Goal: Transaction & Acquisition: Book appointment/travel/reservation

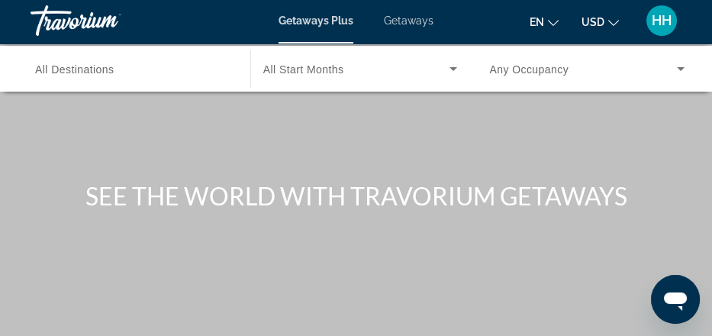
scroll to position [1, 0]
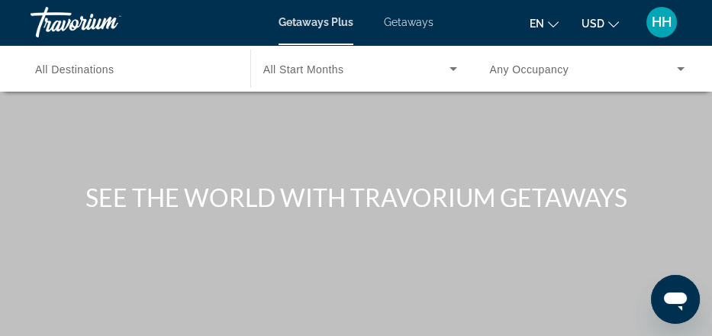
click at [430, 26] on span "Getaways" at bounding box center [409, 22] width 50 height 12
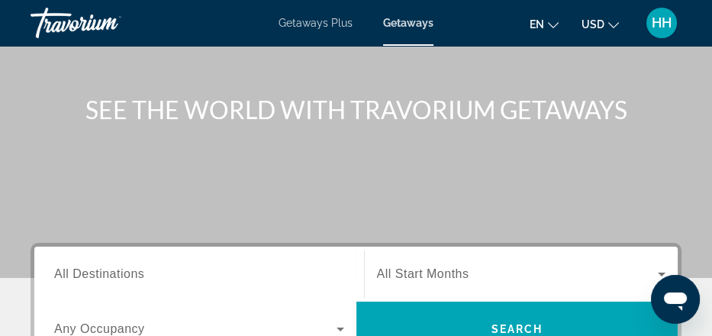
scroll to position [89, 0]
click at [652, 21] on span "HH" at bounding box center [662, 22] width 20 height 15
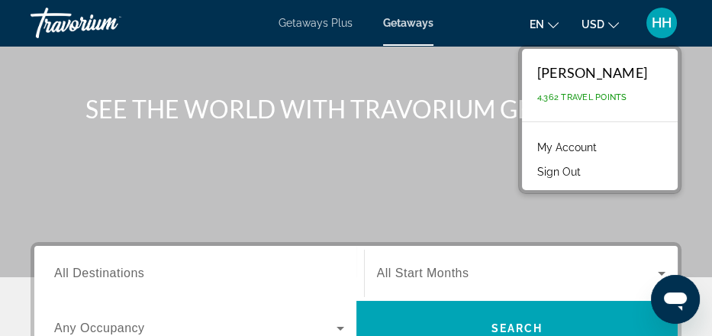
click at [579, 158] on li "My Account" at bounding box center [600, 146] width 140 height 24
click at [547, 157] on link "My Account" at bounding box center [567, 147] width 75 height 20
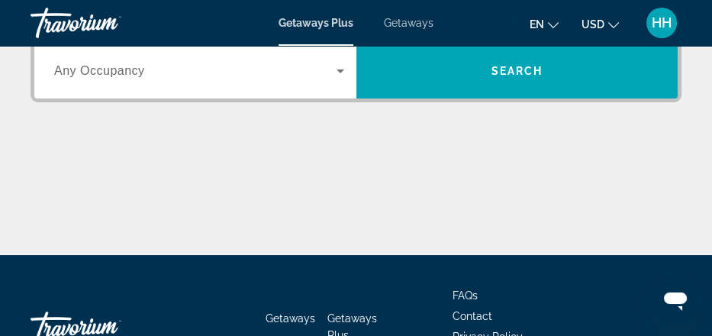
scroll to position [347, 0]
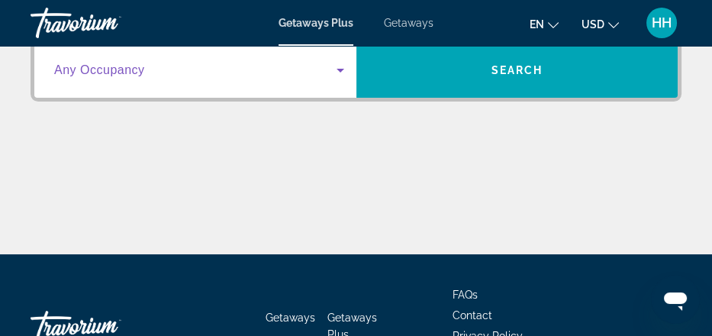
click at [341, 72] on icon "Search widget" at bounding box center [341, 71] width 8 height 4
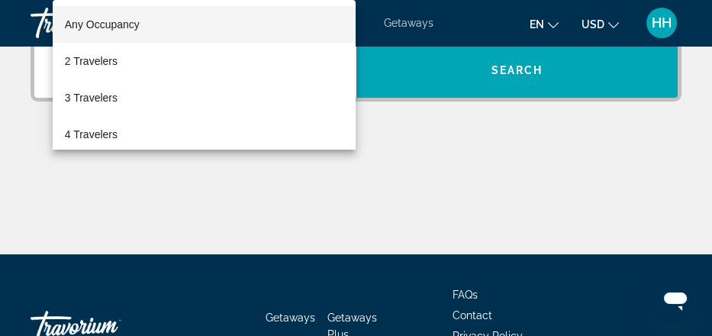
scroll to position [352, 0]
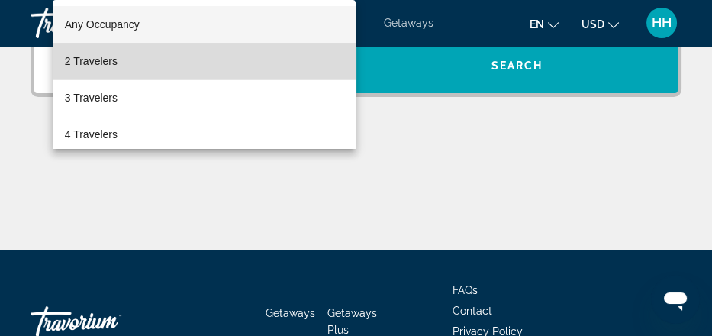
click at [251, 56] on mat-option "2 Travelers" at bounding box center [205, 61] width 304 height 37
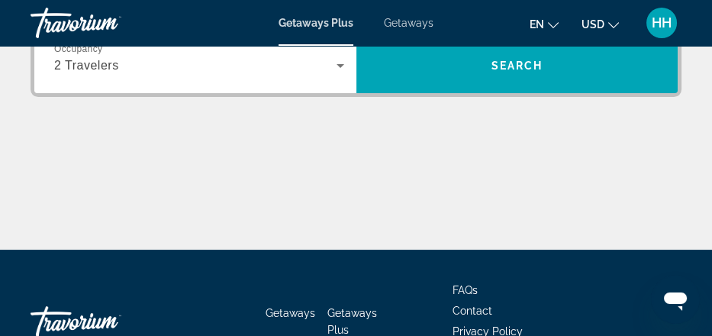
click at [144, 17] on span "All Destinations" at bounding box center [99, 10] width 90 height 13
click at [170, 21] on input "Destination All Destinations" at bounding box center [199, 11] width 290 height 18
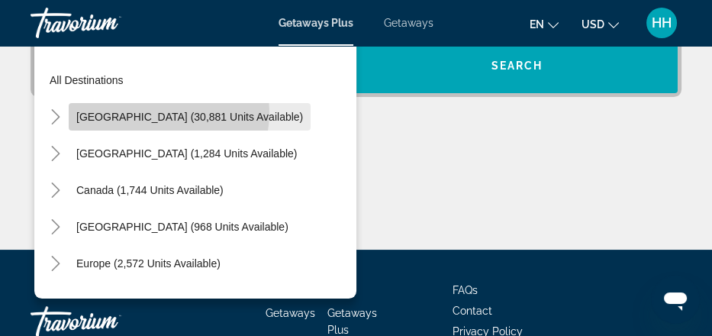
click at [154, 123] on span "[GEOGRAPHIC_DATA] (30,881 units available)" at bounding box center [189, 117] width 227 height 12
type input "**********"
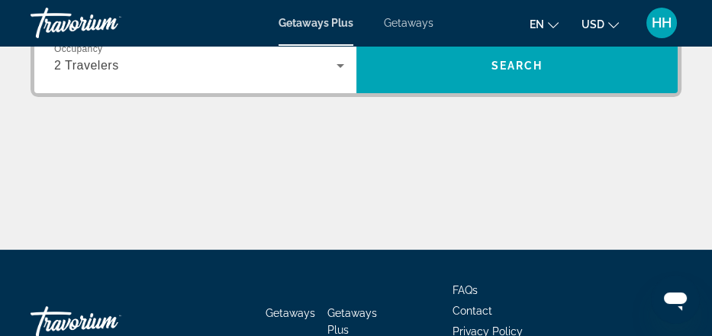
click at [425, 17] on span "All Start Months" at bounding box center [423, 10] width 92 height 13
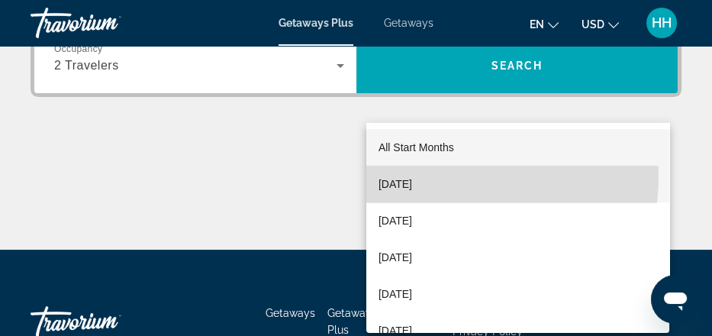
click at [412, 176] on span "September 2025" at bounding box center [395, 184] width 34 height 18
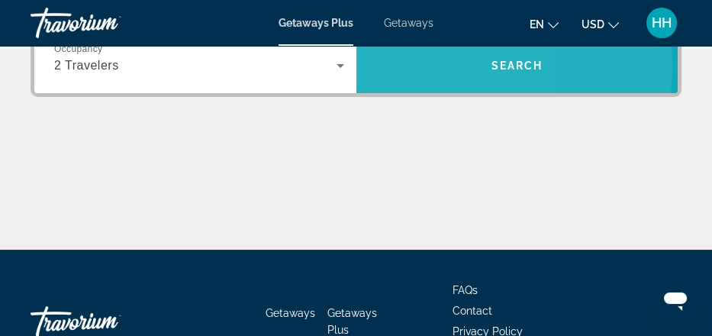
click at [420, 84] on span "Search widget" at bounding box center [517, 65] width 322 height 37
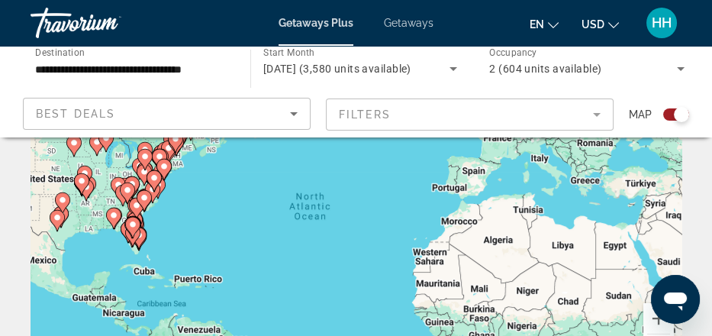
scroll to position [74, 0]
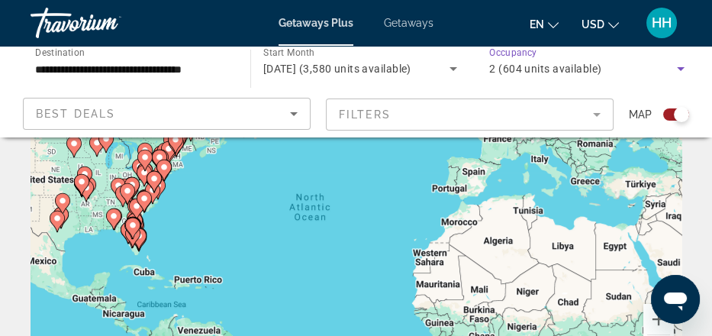
click at [678, 78] on icon "Search widget" at bounding box center [680, 69] width 18 height 18
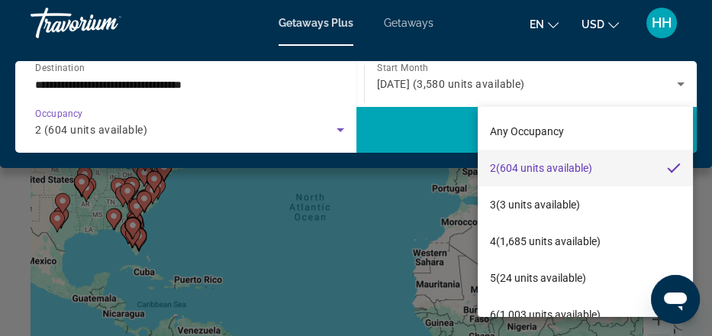
click at [373, 219] on div at bounding box center [356, 168] width 712 height 336
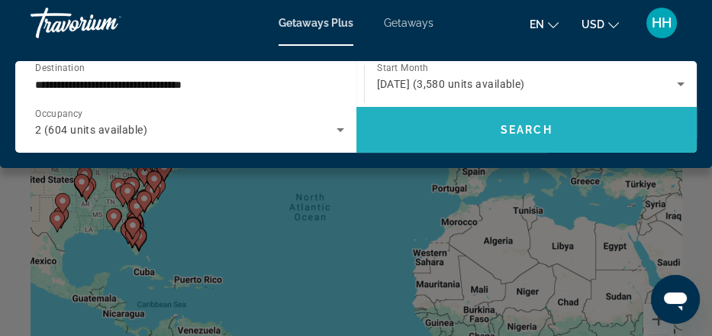
click at [549, 136] on span "Search" at bounding box center [527, 130] width 52 height 12
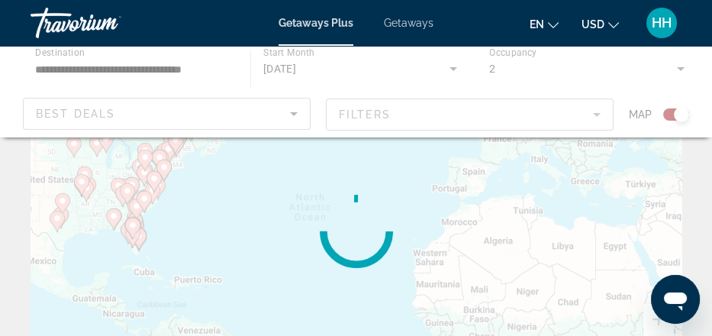
scroll to position [0, 0]
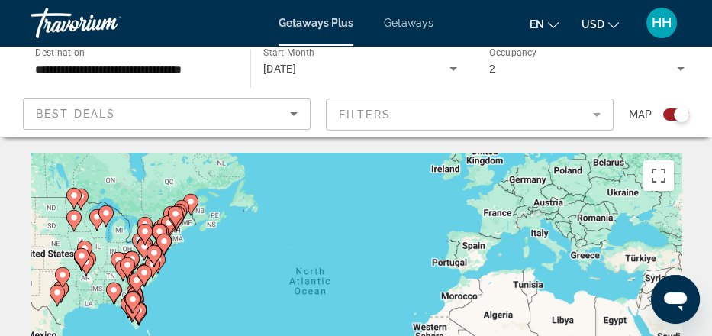
click at [571, 130] on mat-form-field "Filters" at bounding box center [470, 114] width 288 height 32
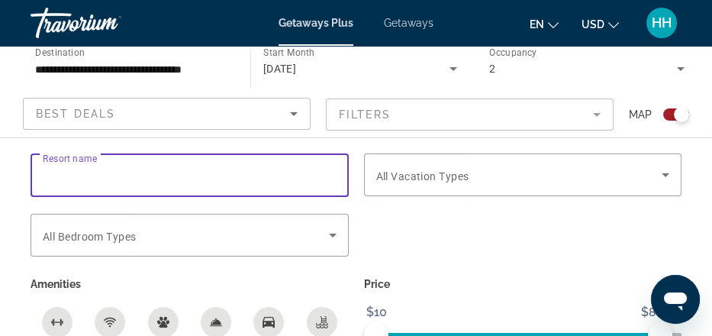
click at [158, 185] on input "Resort name" at bounding box center [190, 175] width 294 height 18
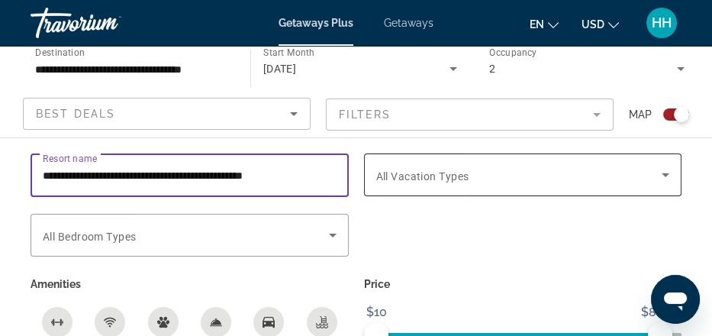
scroll to position [0, 67]
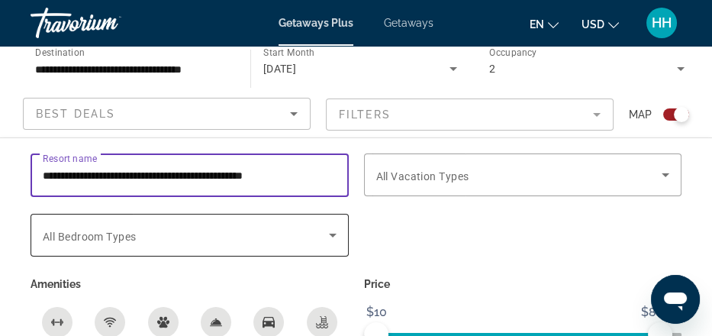
type input "**********"
click at [327, 244] on icon "Search widget" at bounding box center [333, 235] width 18 height 18
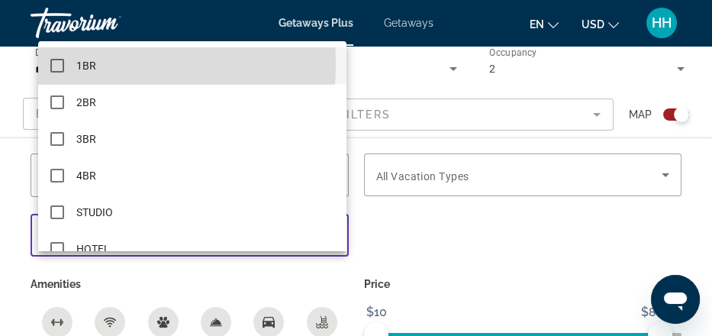
click at [56, 63] on mat-pseudo-checkbox at bounding box center [57, 66] width 14 height 14
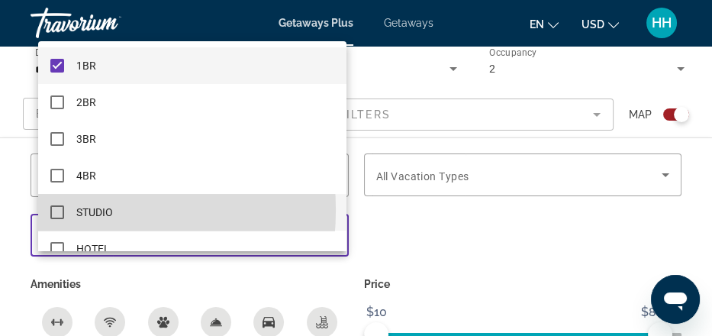
click at [54, 210] on mat-pseudo-checkbox at bounding box center [57, 212] width 14 height 14
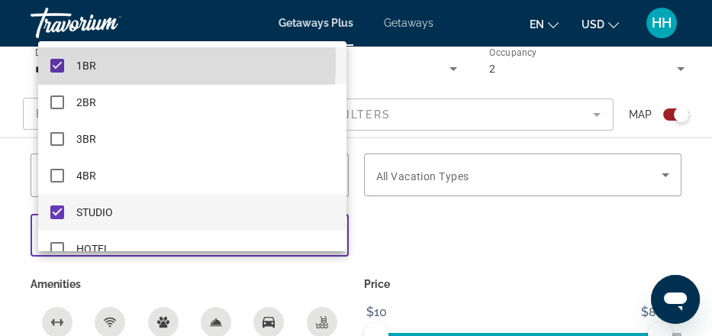
click at [56, 63] on mat-pseudo-checkbox at bounding box center [57, 66] width 14 height 14
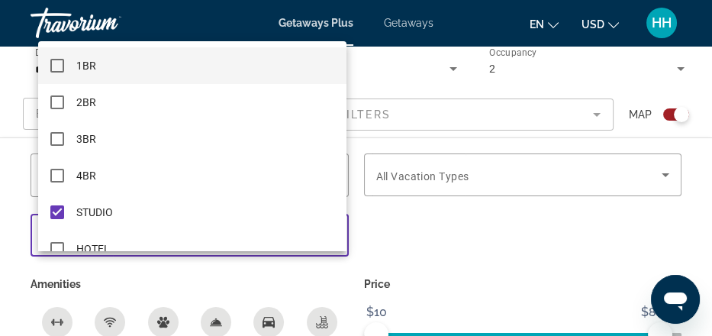
click at [375, 267] on div at bounding box center [356, 168] width 712 height 336
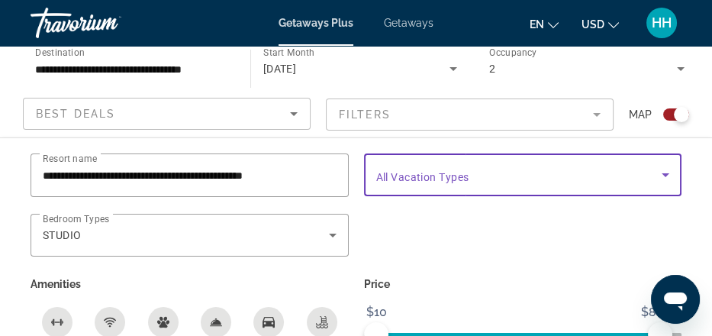
click at [659, 184] on icon "Search widget" at bounding box center [665, 175] width 18 height 18
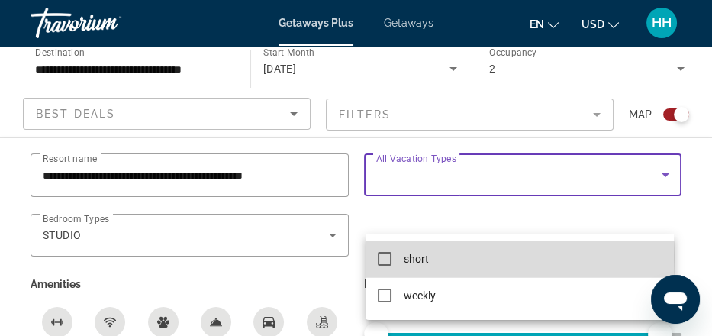
click at [382, 257] on mat-pseudo-checkbox at bounding box center [385, 259] width 14 height 14
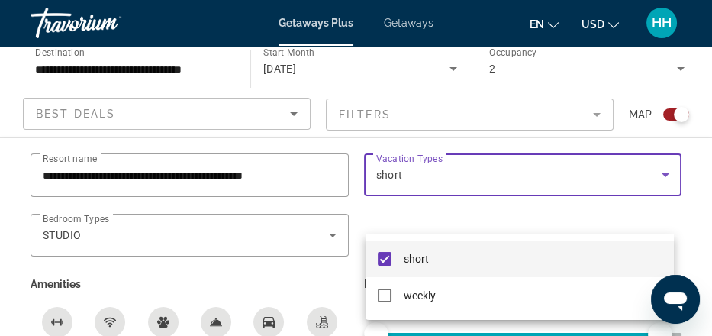
click at [334, 294] on div at bounding box center [356, 168] width 712 height 336
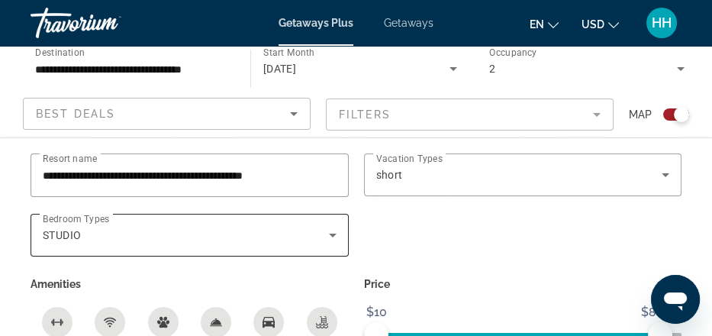
scroll to position [410, 0]
click at [385, 295] on p "Price" at bounding box center [523, 283] width 318 height 21
click at [297, 75] on span "September 2025" at bounding box center [280, 69] width 34 height 12
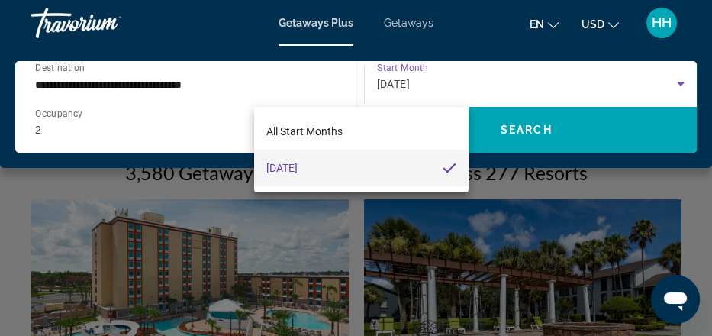
click at [516, 122] on div at bounding box center [356, 168] width 712 height 336
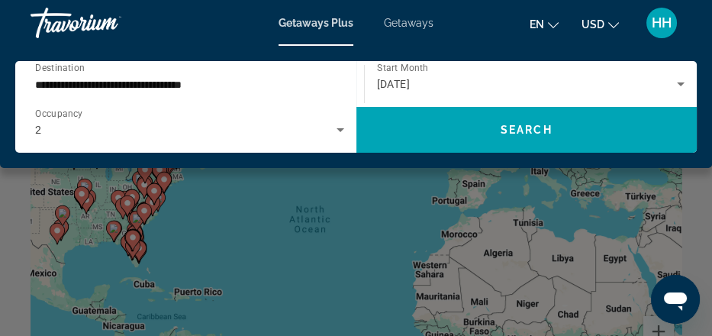
scroll to position [63, 0]
click at [693, 242] on div "Main content" at bounding box center [356, 168] width 712 height 336
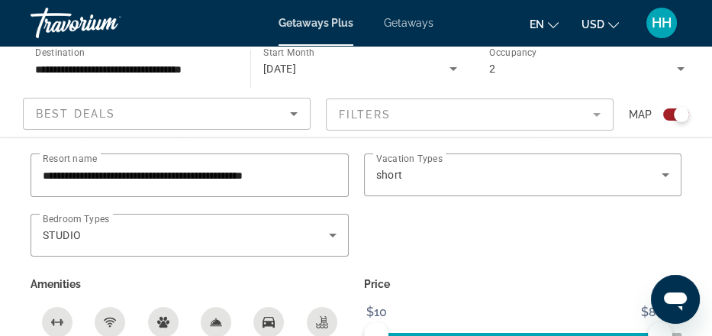
click at [693, 242] on div "**********" at bounding box center [356, 286] width 712 height 266
click at [678, 78] on icon "Search widget" at bounding box center [680, 69] width 18 height 18
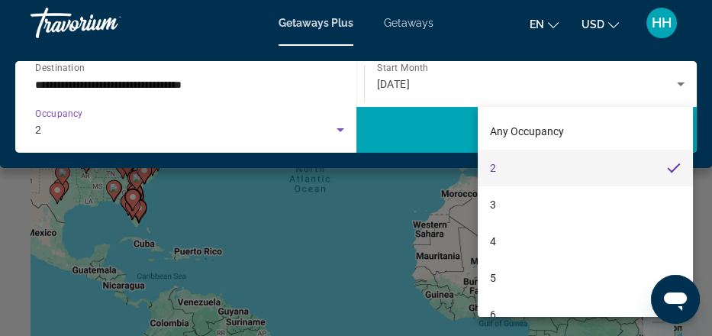
click at [698, 55] on div at bounding box center [356, 168] width 712 height 336
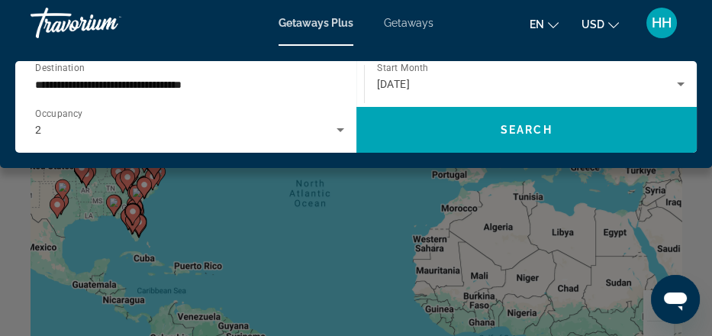
scroll to position [87, 0]
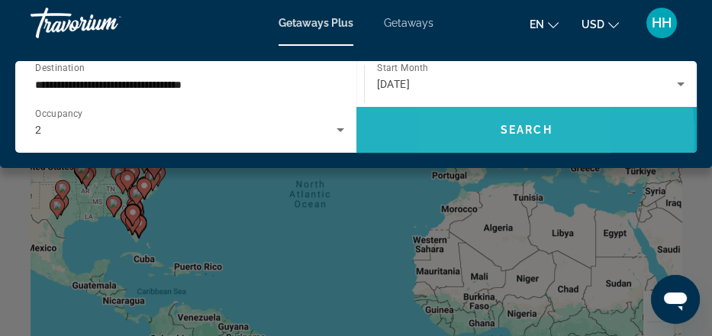
click at [459, 148] on span "Search widget" at bounding box center [526, 129] width 341 height 37
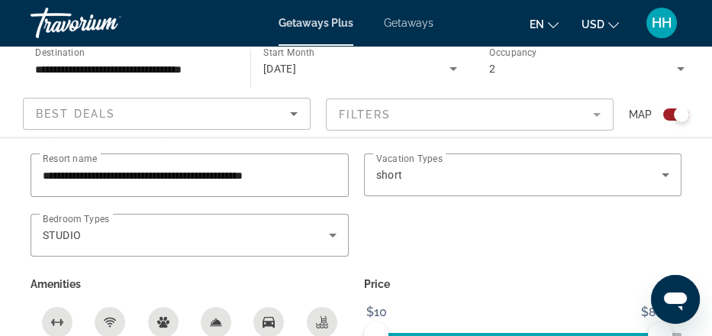
scroll to position [111, 0]
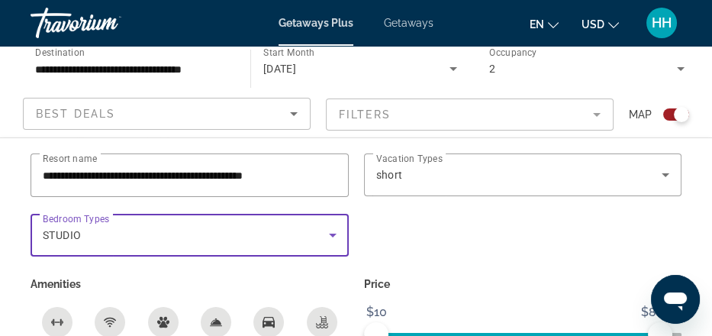
click at [327, 244] on icon "Search widget" at bounding box center [333, 235] width 18 height 18
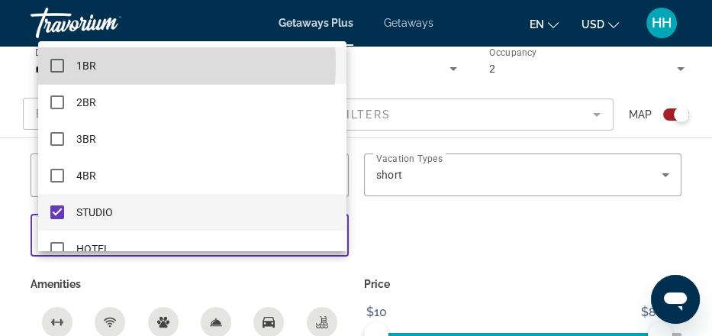
click at [115, 64] on mat-option "1BR" at bounding box center [192, 65] width 308 height 37
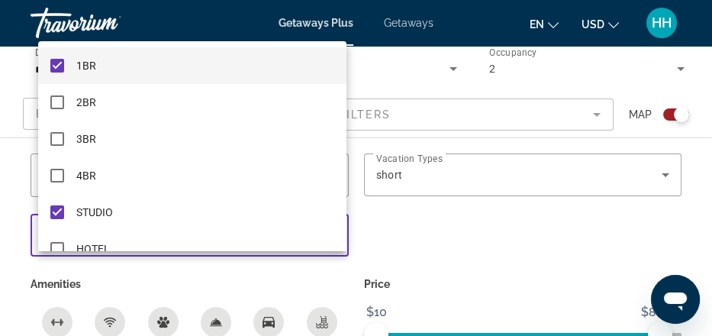
click at [383, 268] on div at bounding box center [356, 168] width 712 height 336
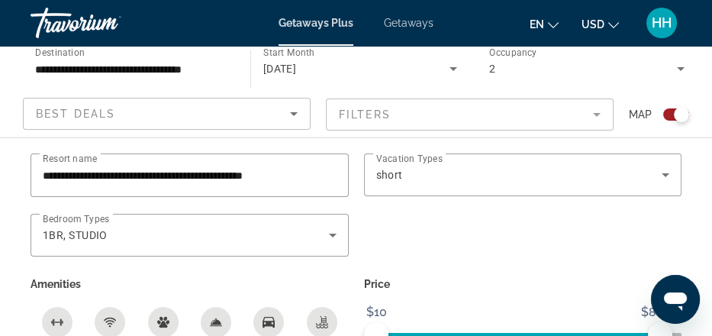
scroll to position [100, 0]
click at [374, 130] on mat-form-field "Filters" at bounding box center [470, 114] width 288 height 32
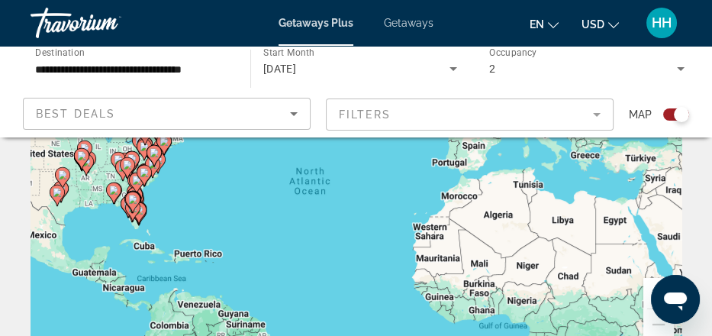
click at [374, 130] on mat-form-field "Filters" at bounding box center [470, 114] width 288 height 32
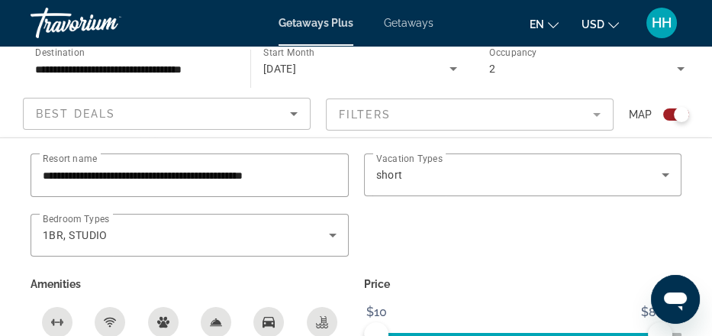
click at [76, 295] on p "Amenities" at bounding box center [190, 283] width 318 height 21
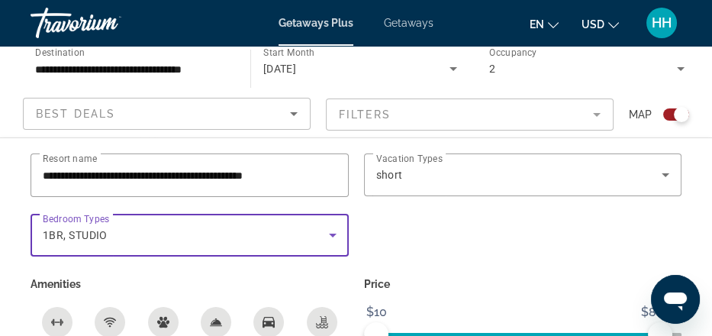
click at [140, 244] on div "1BR, STUDIO" at bounding box center [186, 235] width 286 height 18
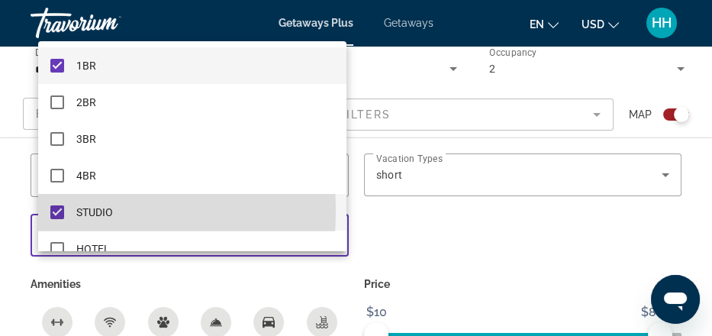
click at [51, 211] on mat-pseudo-checkbox at bounding box center [57, 212] width 14 height 14
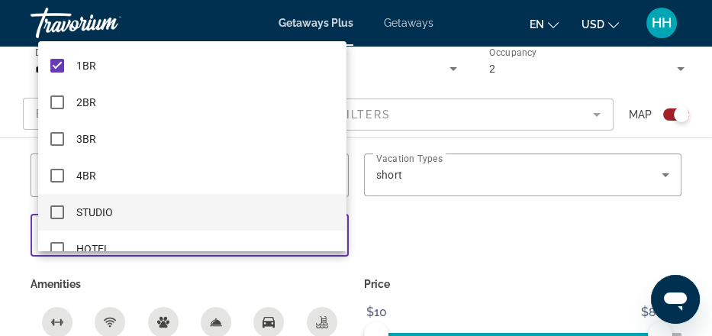
click at [377, 276] on div at bounding box center [356, 168] width 712 height 336
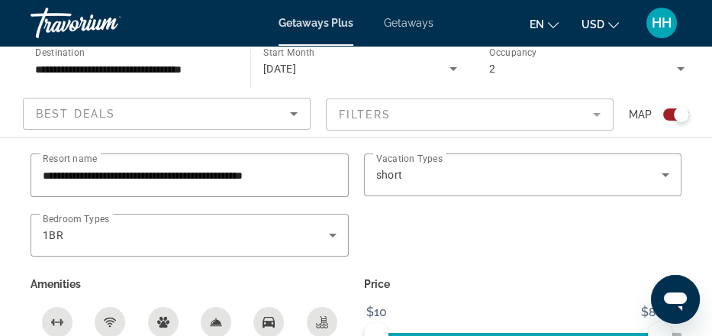
scroll to position [456, 0]
click at [424, 25] on span "Getaways" at bounding box center [409, 23] width 50 height 12
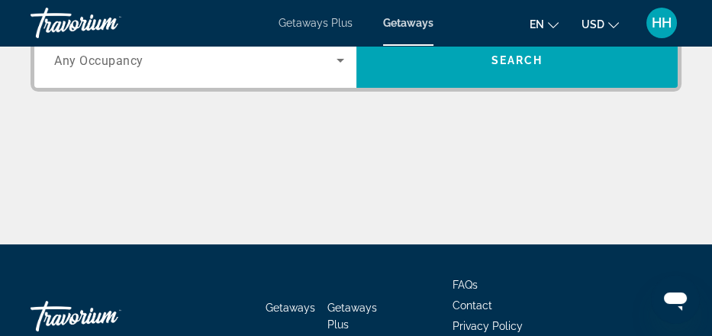
scroll to position [356, 0]
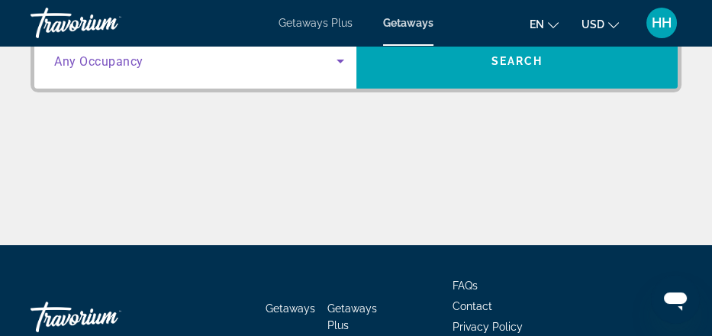
click at [331, 70] on icon "Search widget" at bounding box center [340, 61] width 18 height 18
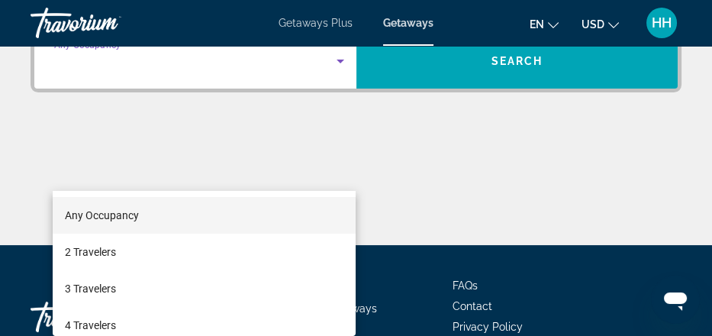
scroll to position [352, 0]
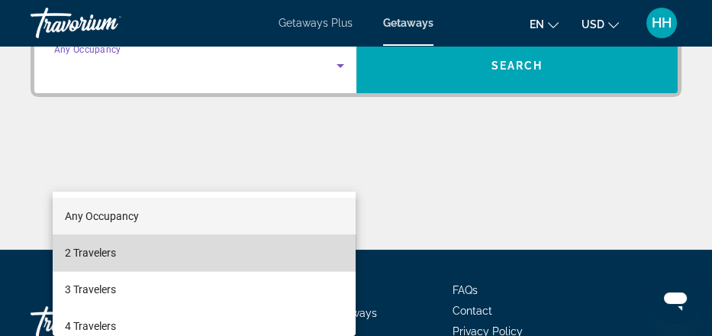
click at [236, 246] on mat-option "2 Travelers" at bounding box center [205, 252] width 304 height 37
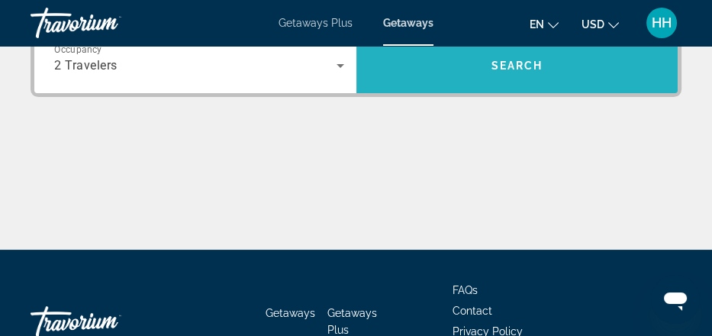
click at [523, 72] on span "Search" at bounding box center [517, 66] width 52 height 12
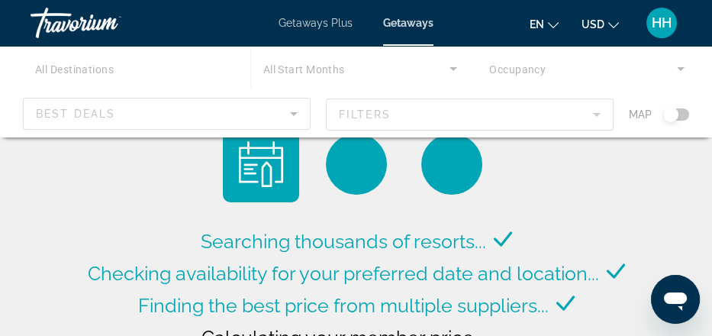
click at [569, 137] on div "Main content" at bounding box center [356, 92] width 712 height 92
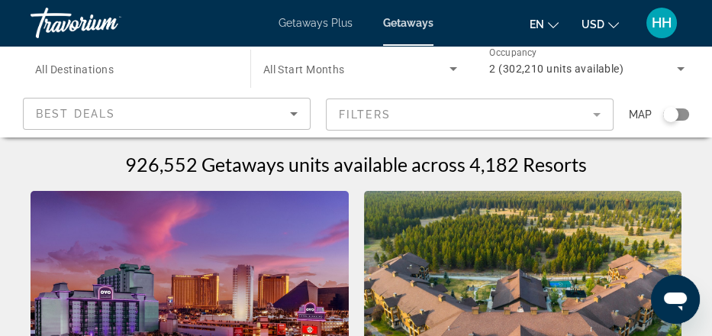
click at [574, 130] on mat-form-field "Filters" at bounding box center [470, 114] width 288 height 32
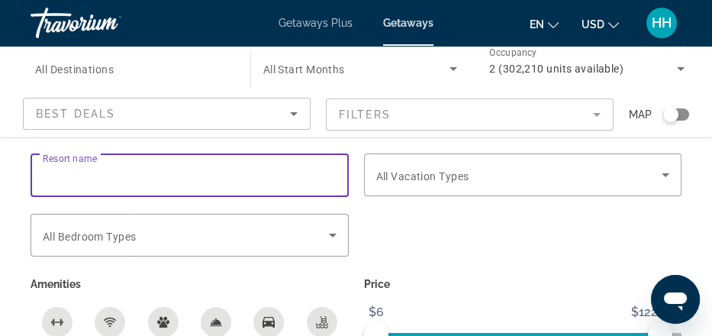
click at [286, 185] on input "Resort name" at bounding box center [190, 175] width 294 height 18
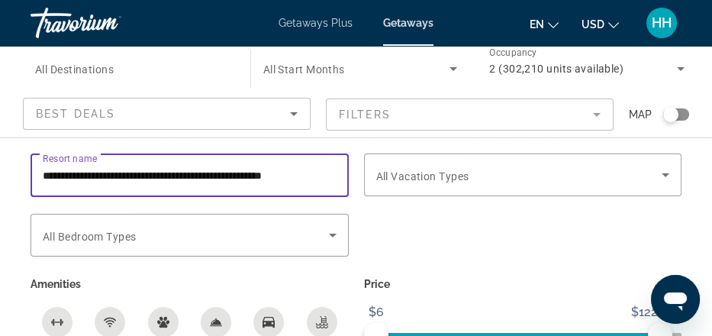
scroll to position [0, 24]
type input "**********"
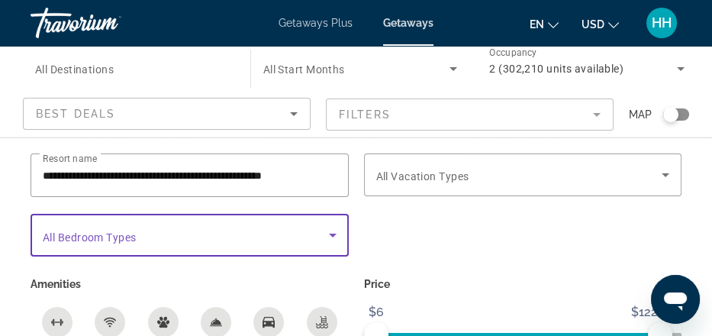
click at [331, 244] on icon "Search widget" at bounding box center [333, 235] width 18 height 18
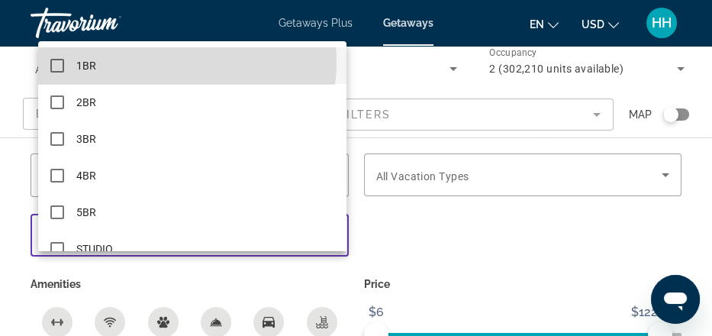
click at [169, 61] on mat-option "1BR" at bounding box center [192, 65] width 308 height 37
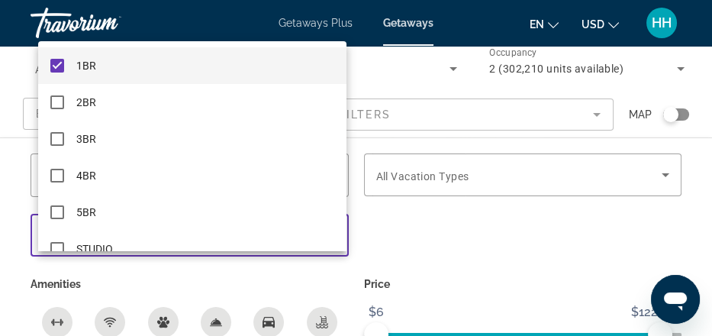
scroll to position [244, 0]
click at [381, 322] on div at bounding box center [356, 168] width 712 height 336
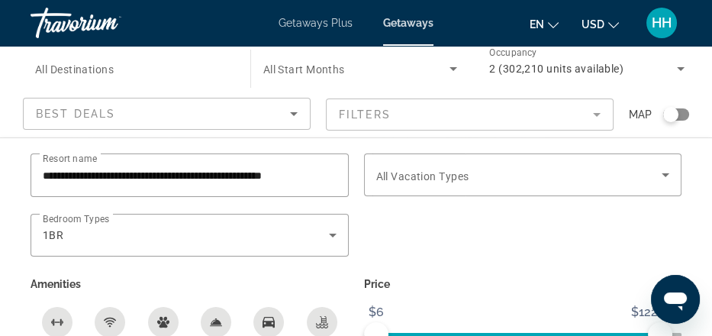
click at [419, 295] on p "Price" at bounding box center [523, 283] width 318 height 21
drag, startPoint x: 419, startPoint y: 324, endPoint x: 164, endPoint y: 355, distance: 256.8
click at [90, 295] on p "Amenities" at bounding box center [190, 283] width 318 height 21
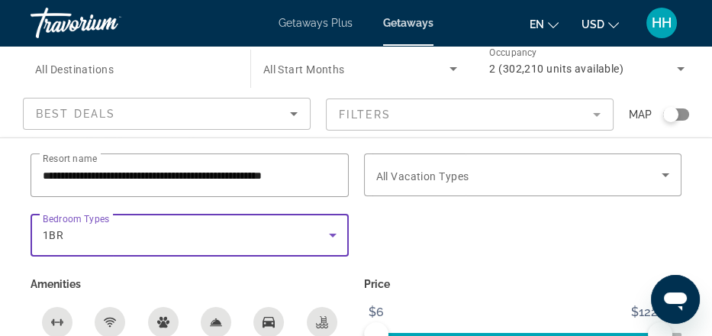
click at [329, 244] on icon "Search widget" at bounding box center [333, 235] width 18 height 18
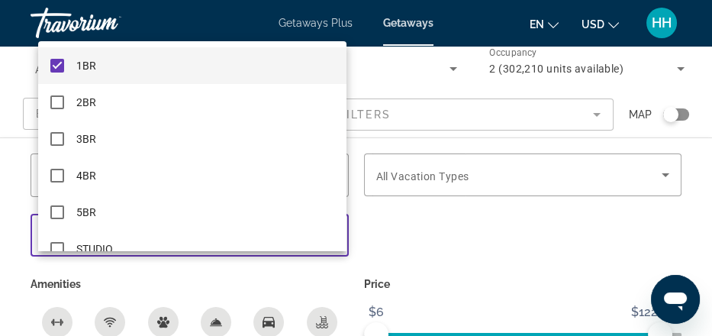
click at [470, 269] on div at bounding box center [356, 168] width 712 height 336
